Goal: Task Accomplishment & Management: Use online tool/utility

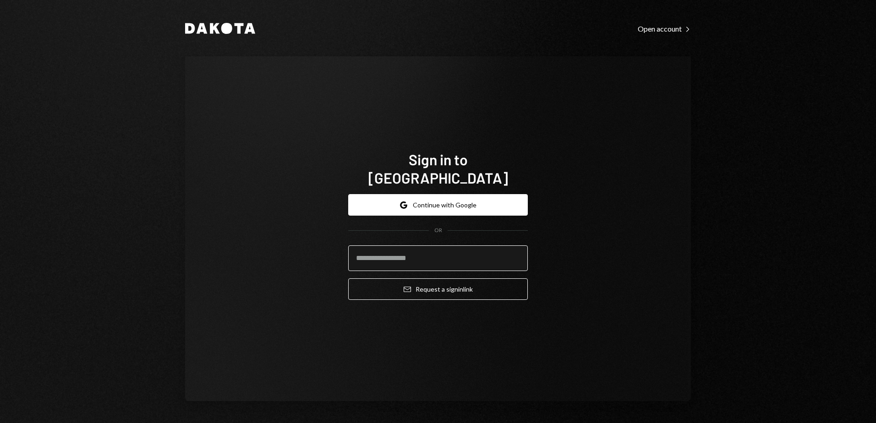
type input "**********"
click at [417, 248] on input "**********" at bounding box center [438, 259] width 180 height 26
click at [620, 236] on div "**********" at bounding box center [438, 228] width 506 height 345
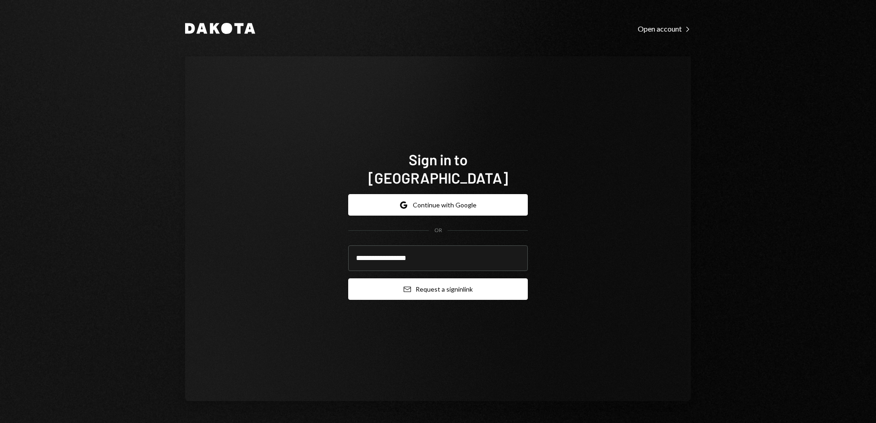
click at [443, 280] on button "Email Request a sign in link" at bounding box center [438, 290] width 180 height 22
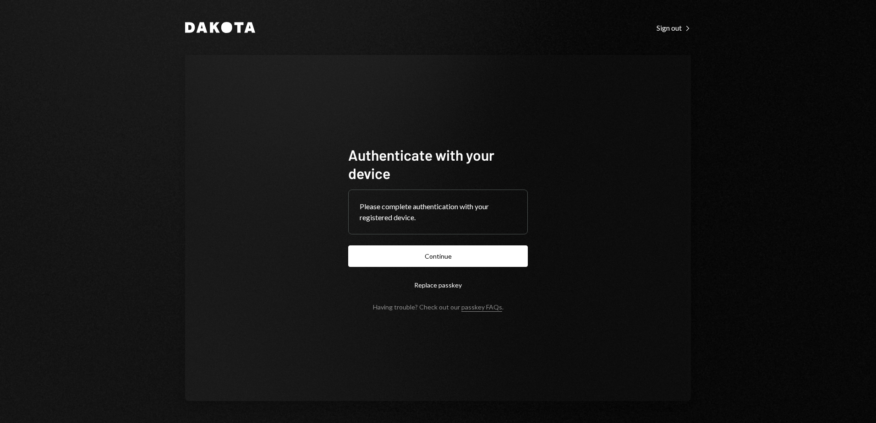
click at [460, 259] on button "Continue" at bounding box center [438, 257] width 180 height 22
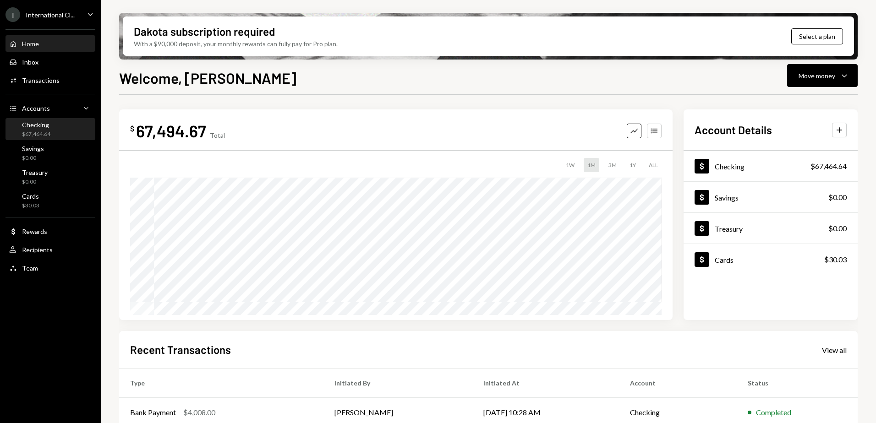
click at [32, 131] on div "$67,464.64" at bounding box center [36, 135] width 28 height 8
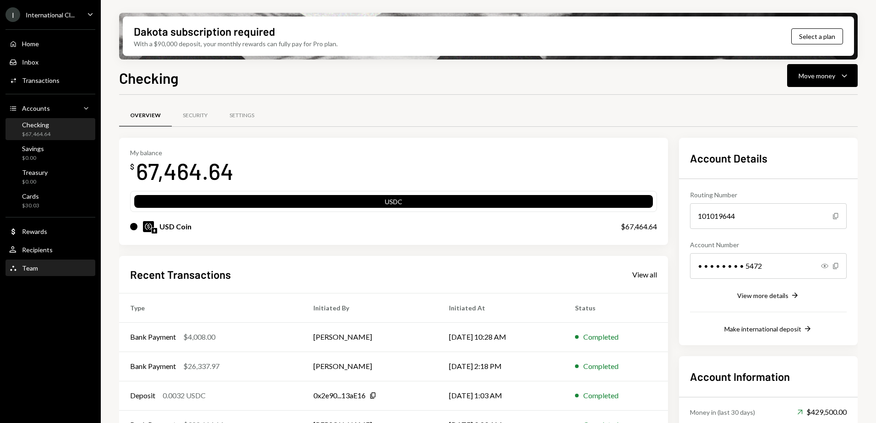
click at [40, 269] on div "Team Team" at bounding box center [50, 268] width 82 height 8
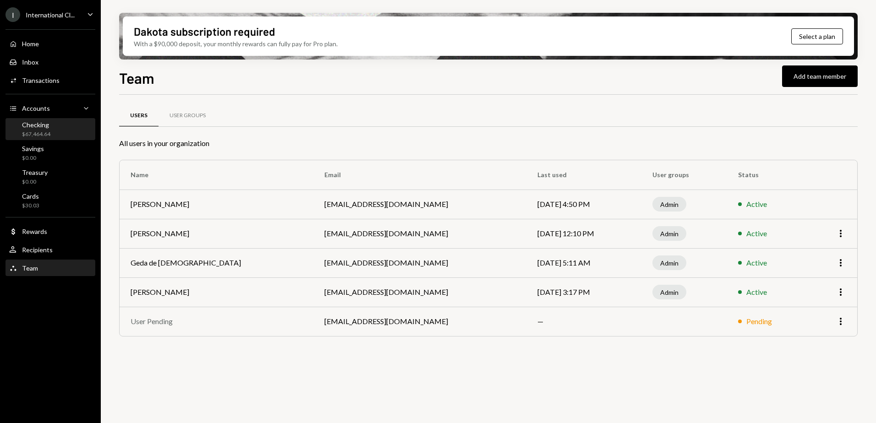
click at [45, 132] on div "$67,464.64" at bounding box center [36, 135] width 28 height 8
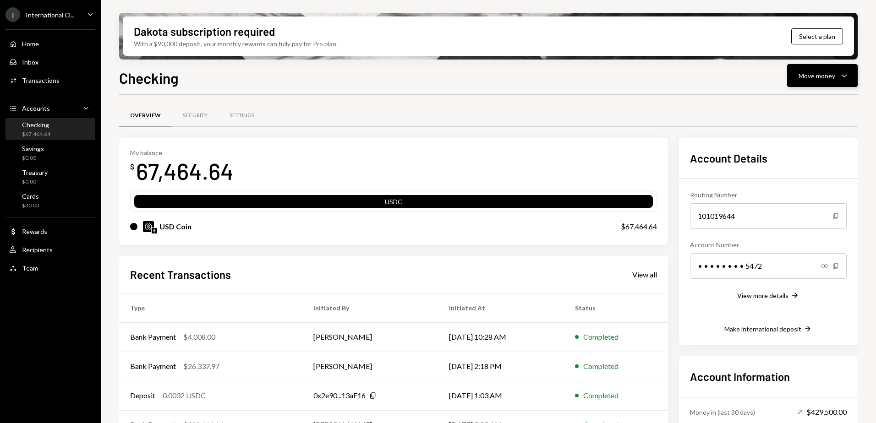
click at [839, 71] on div "Move money Caret Down" at bounding box center [823, 75] width 48 height 11
drag, startPoint x: 418, startPoint y: 115, endPoint x: 44, endPoint y: 167, distance: 378.0
click at [417, 115] on div "Overview Security Settings" at bounding box center [488, 115] width 739 height 23
click at [45, 80] on div "Transactions" at bounding box center [41, 81] width 38 height 8
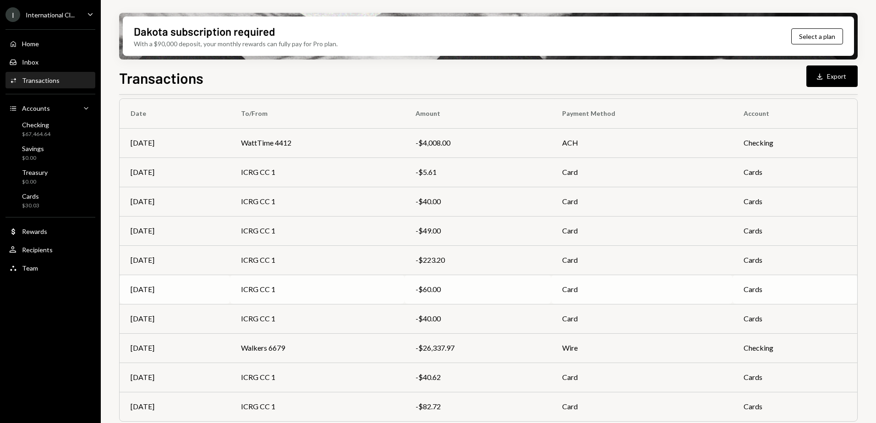
scroll to position [99, 0]
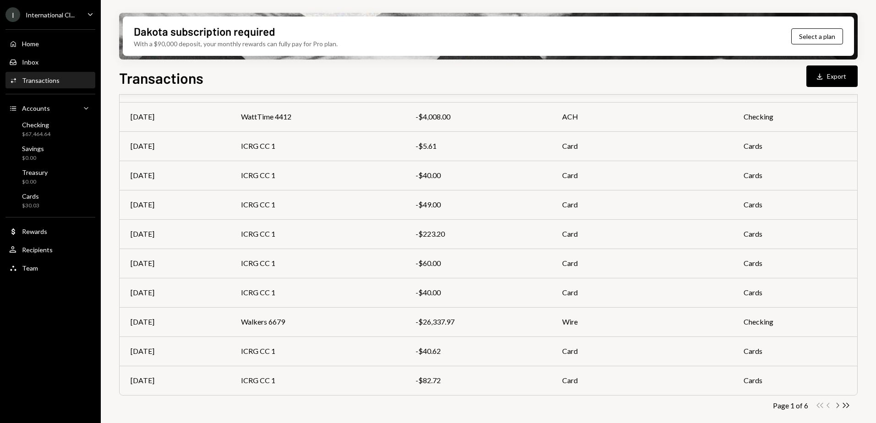
click at [836, 406] on icon "Chevron Right" at bounding box center [837, 405] width 9 height 9
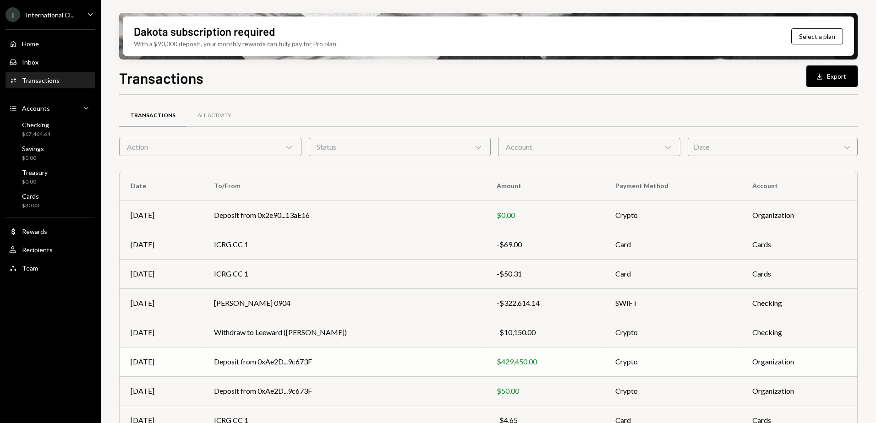
click at [388, 360] on td "Deposit from 0xAe2D...9c673F" at bounding box center [344, 361] width 282 height 29
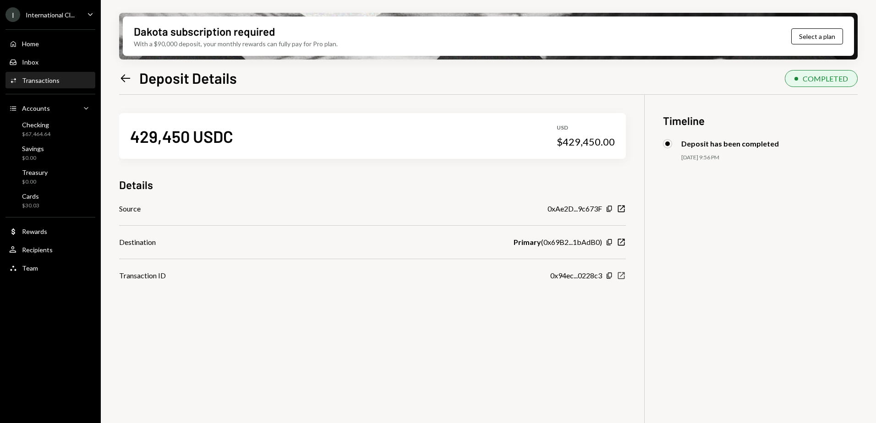
click at [623, 276] on icon "New Window" at bounding box center [621, 275] width 9 height 9
click at [42, 125] on div "Checking" at bounding box center [36, 125] width 28 height 8
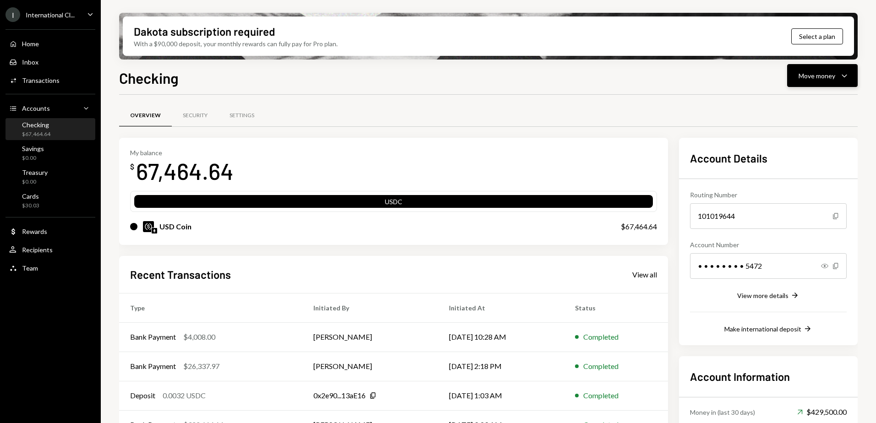
click at [836, 81] on button "Move money Caret Down" at bounding box center [822, 75] width 71 height 23
click at [800, 144] on div "Deposit" at bounding box center [815, 145] width 67 height 10
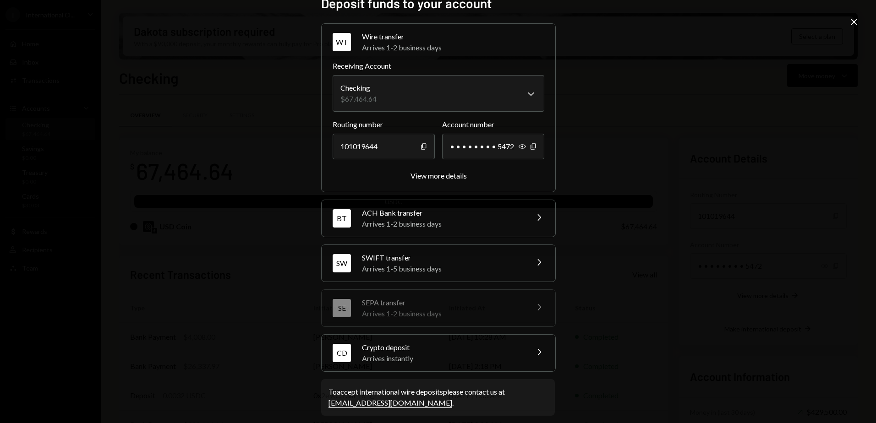
scroll to position [23, 0]
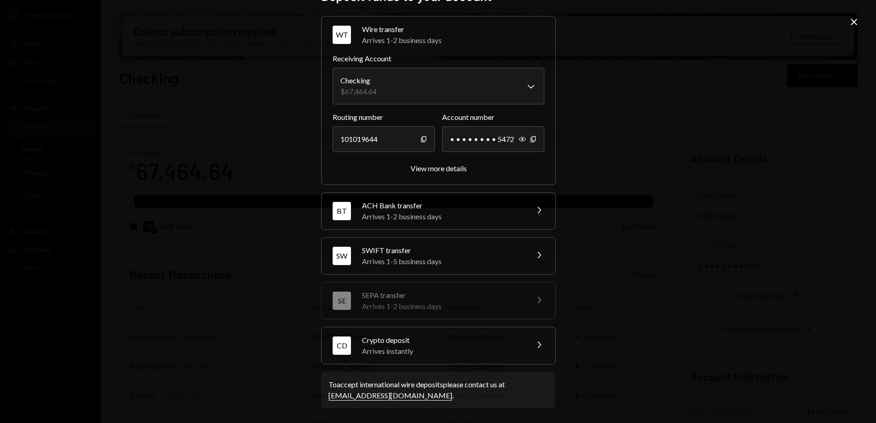
click at [471, 341] on div "Crypto deposit" at bounding box center [442, 340] width 160 height 11
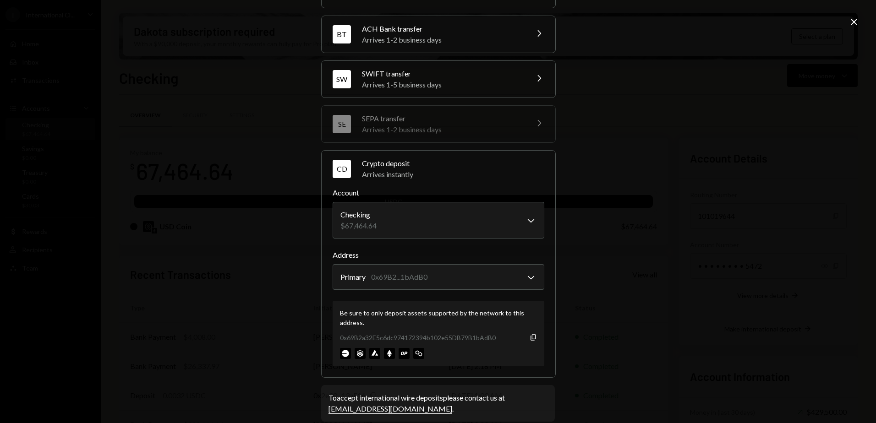
scroll to position [69, 0]
click at [531, 335] on icon "button" at bounding box center [533, 337] width 5 height 6
click at [532, 336] on icon "Copy" at bounding box center [533, 337] width 7 height 7
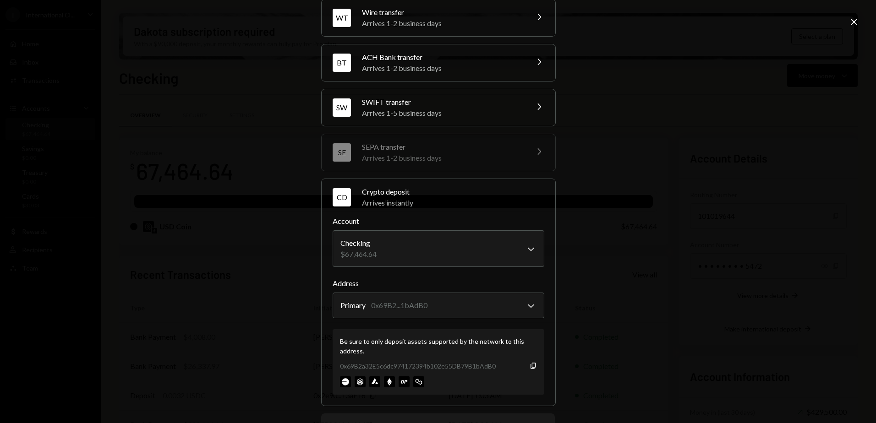
scroll to position [0, 0]
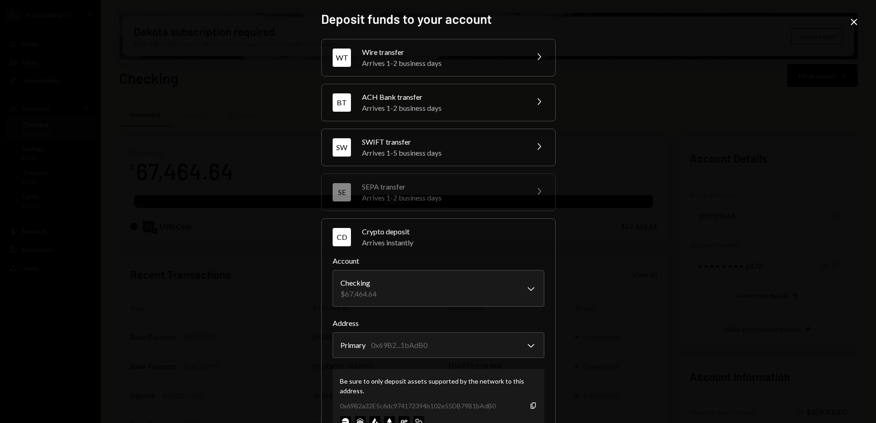
click at [473, 69] on div "WT Wire transfer Arrives 1-2 business days Chevron Right" at bounding box center [439, 57] width 234 height 37
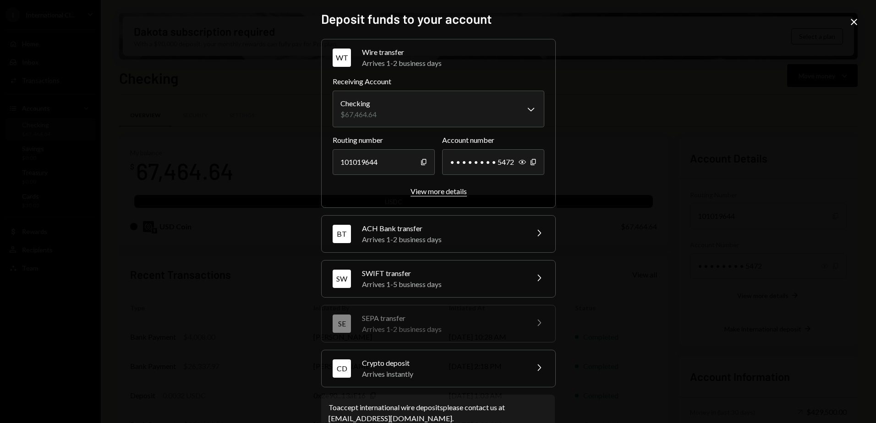
click at [436, 192] on div "View more details" at bounding box center [439, 191] width 56 height 9
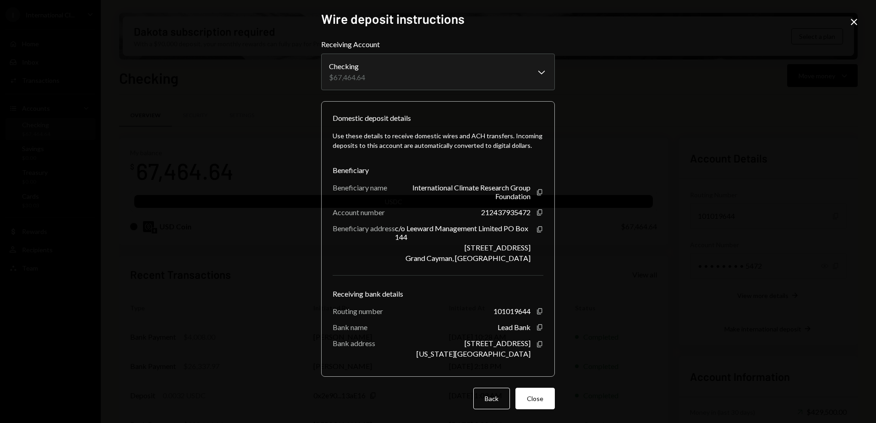
drag, startPoint x: 852, startPoint y: 20, endPoint x: 823, endPoint y: 36, distance: 33.0
click at [852, 20] on icon at bounding box center [854, 22] width 6 height 6
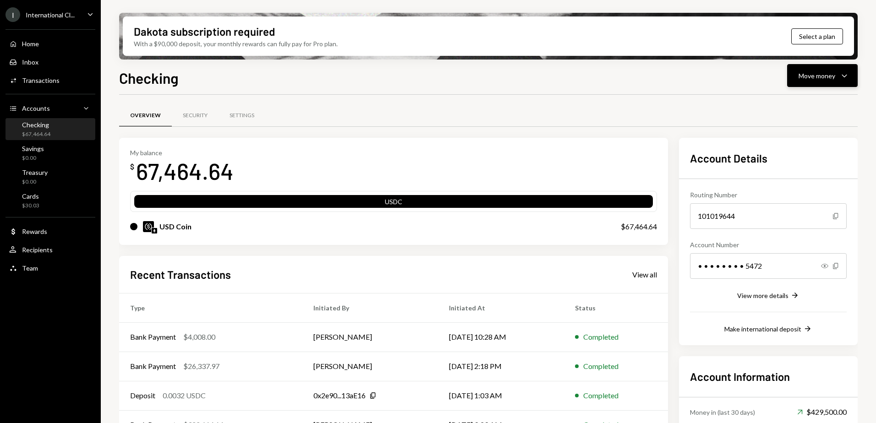
click at [841, 77] on icon "Caret Down" at bounding box center [844, 75] width 11 height 11
click at [805, 148] on div "Deposit" at bounding box center [815, 145] width 67 height 10
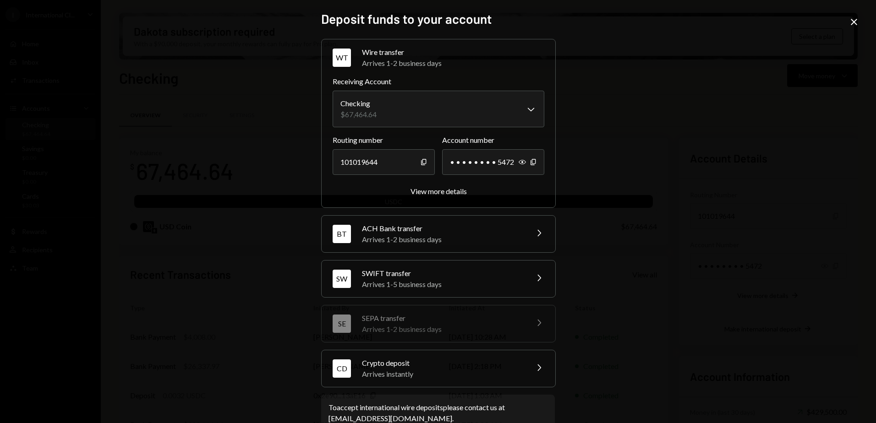
scroll to position [23, 0]
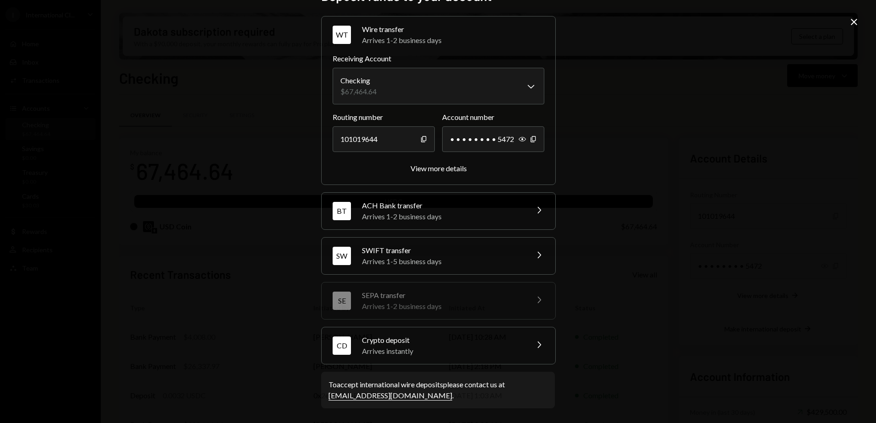
click at [419, 352] on div "Arrives instantly" at bounding box center [442, 351] width 160 height 11
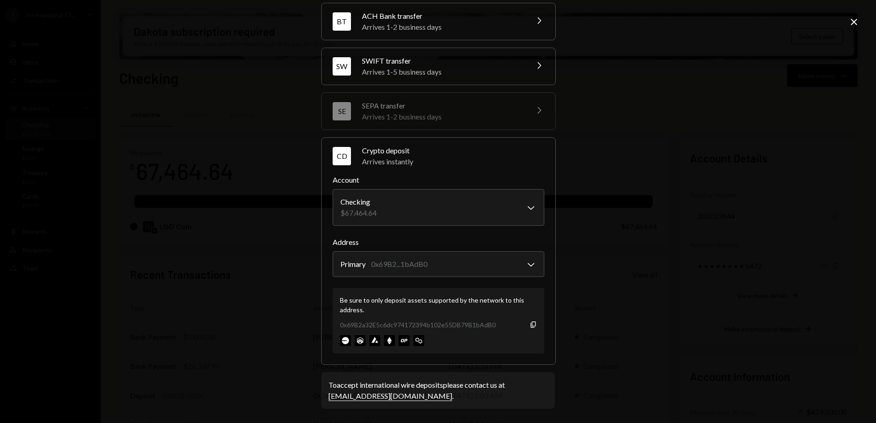
scroll to position [82, 0]
